Goal: Obtain resource: Download file/media

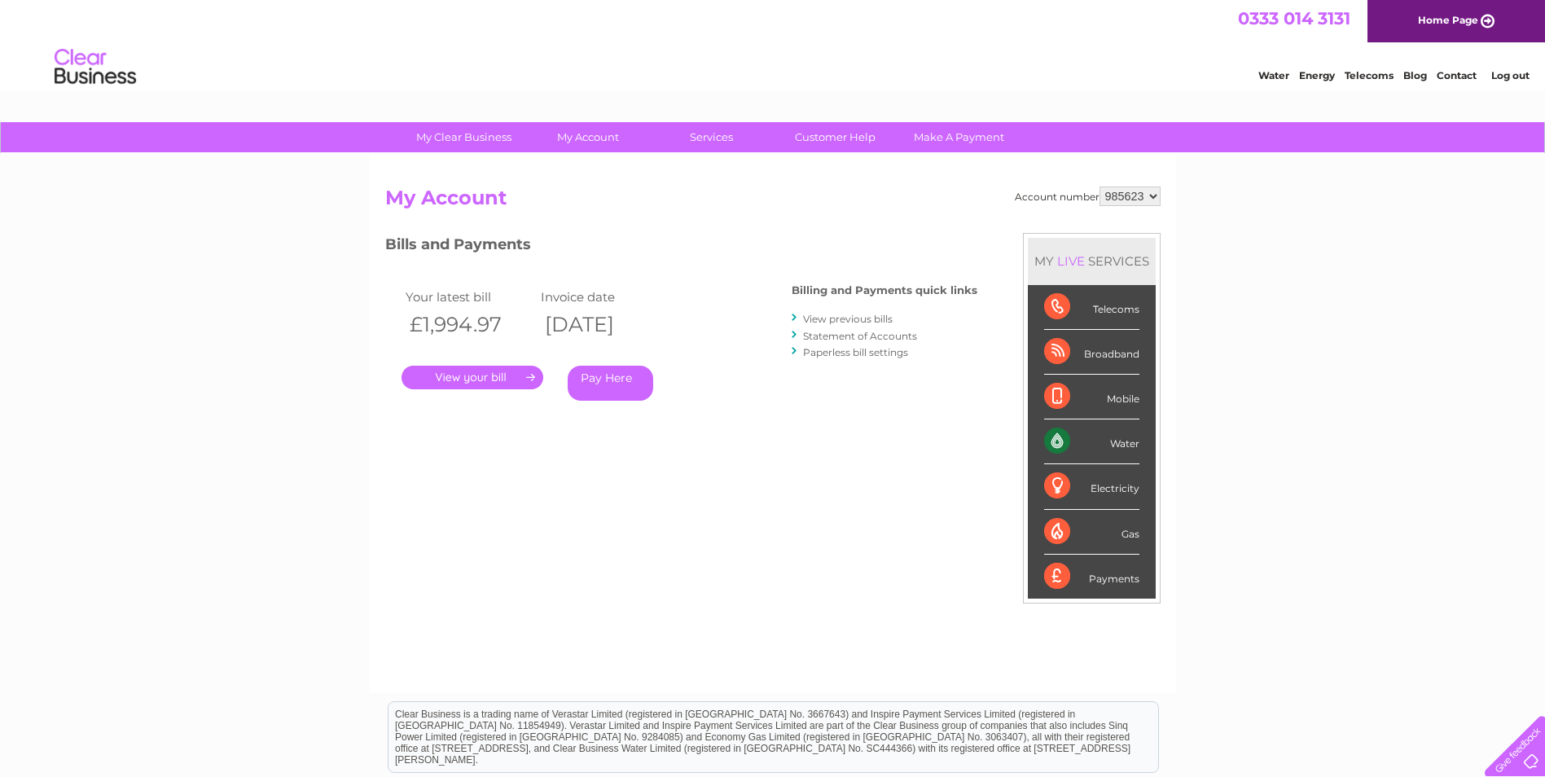
click at [850, 318] on link "View previous bills" at bounding box center [848, 319] width 90 height 12
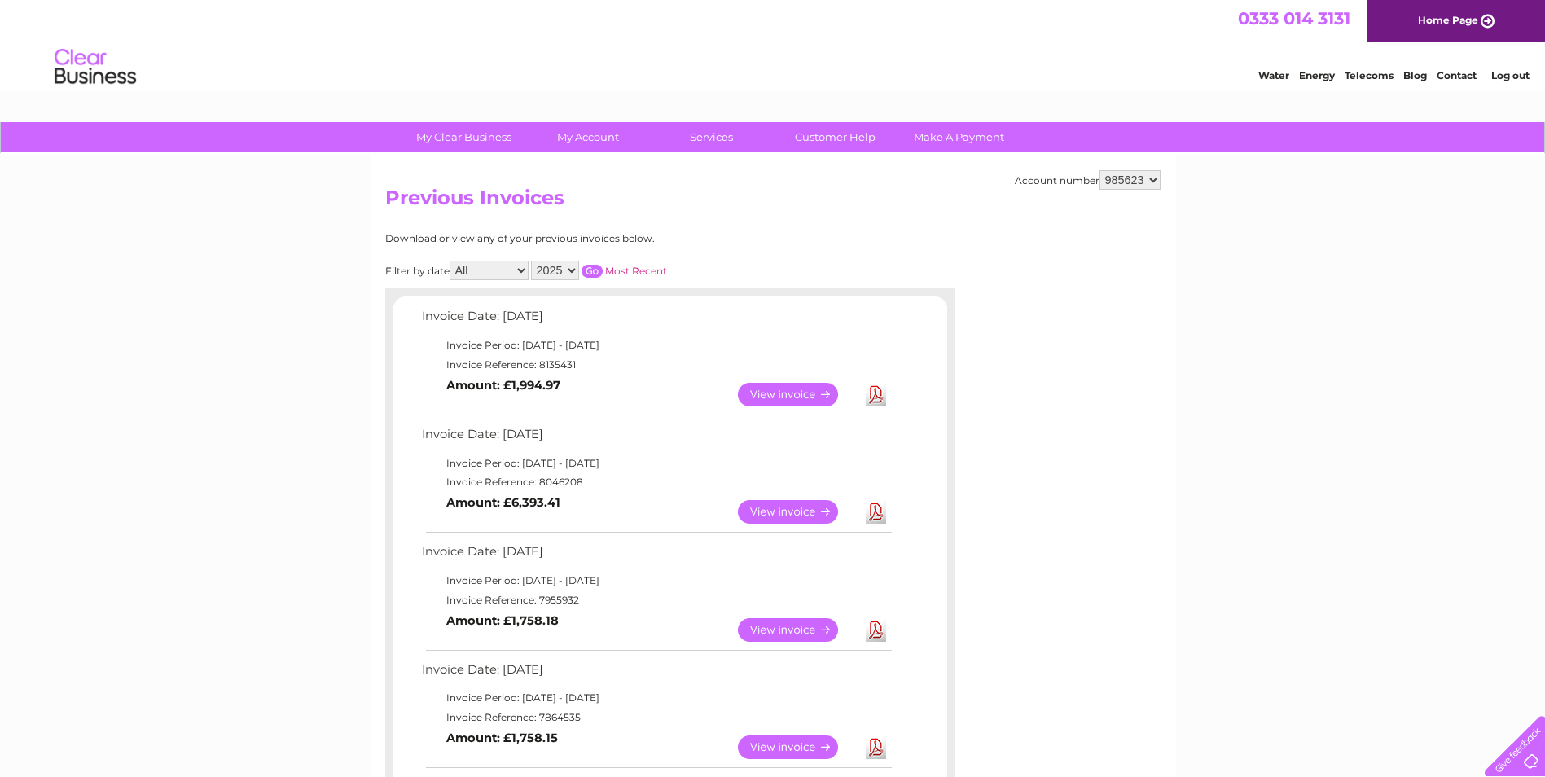
click at [875, 630] on link "Download" at bounding box center [876, 630] width 20 height 24
click at [877, 747] on link "Download" at bounding box center [876, 748] width 20 height 24
click at [879, 513] on link "Download" at bounding box center [876, 512] width 20 height 24
click at [874, 393] on link "Download" at bounding box center [876, 395] width 20 height 24
